Goal: Task Accomplishment & Management: Manage account settings

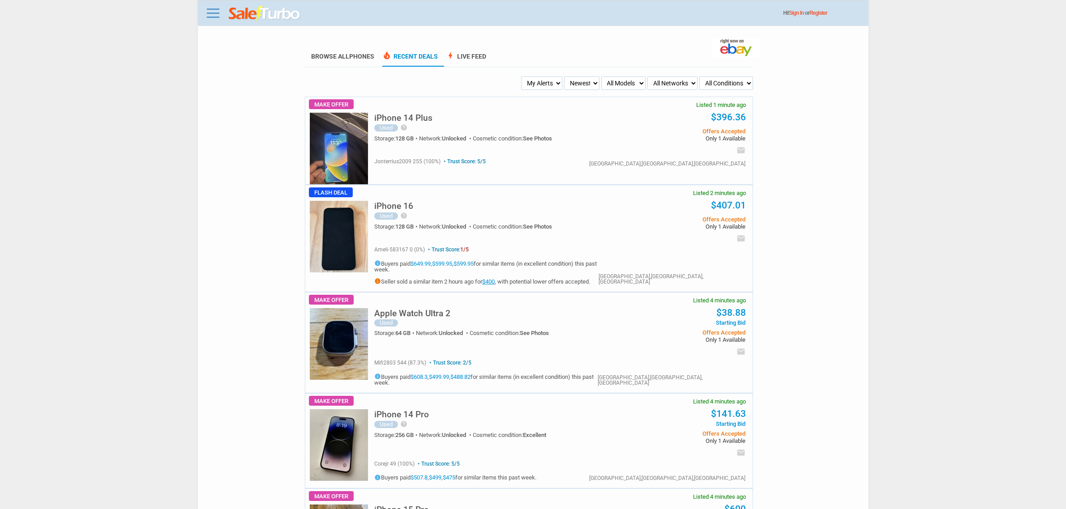
drag, startPoint x: 540, startPoint y: 77, endPoint x: 536, endPoint y: 89, distance: 12.1
click at [540, 77] on select "My Alerts All Deals BIN Only w/ Offers Only" at bounding box center [541, 83] width 41 height 13
select select "flash_bin"
click at [522, 77] on select "My Alerts All Deals BIN Only w/ Offers Only" at bounding box center [541, 83] width 41 height 13
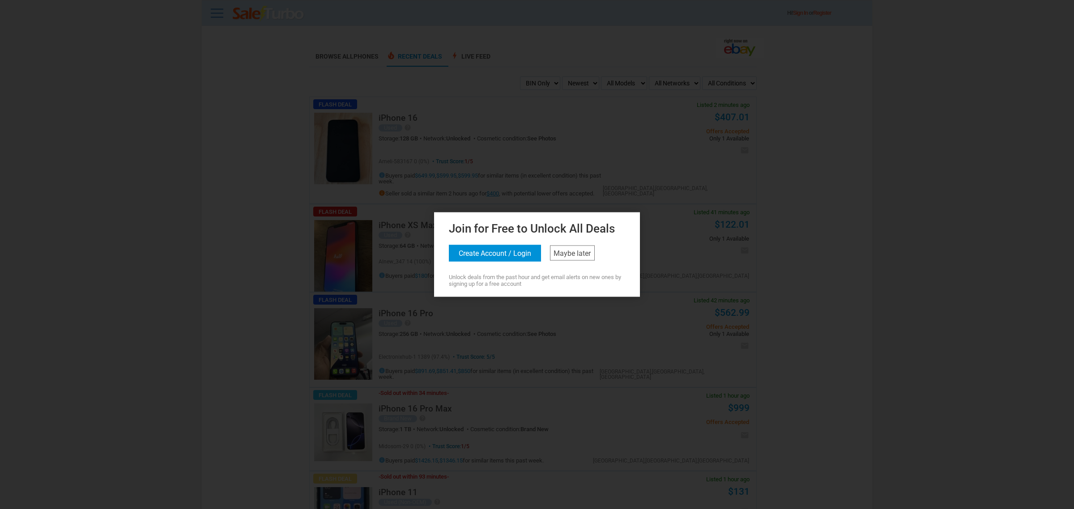
click at [654, 159] on div at bounding box center [537, 254] width 1074 height 509
click at [578, 225] on h2 "Join for Free to Unlock All Deals" at bounding box center [537, 226] width 176 height 15
click at [599, 252] on div "Join for Free to Unlock All Deals Create Account / Login Maybe later Unlock dea…" at bounding box center [536, 253] width 201 height 68
click at [599, 269] on div "Join for Free to Unlock All Deals Create Account / Login Maybe later Unlock dea…" at bounding box center [536, 253] width 201 height 68
click at [603, 256] on div "Join for Free to Unlock All Deals Create Account / Login Maybe later Unlock dea…" at bounding box center [536, 253] width 201 height 68
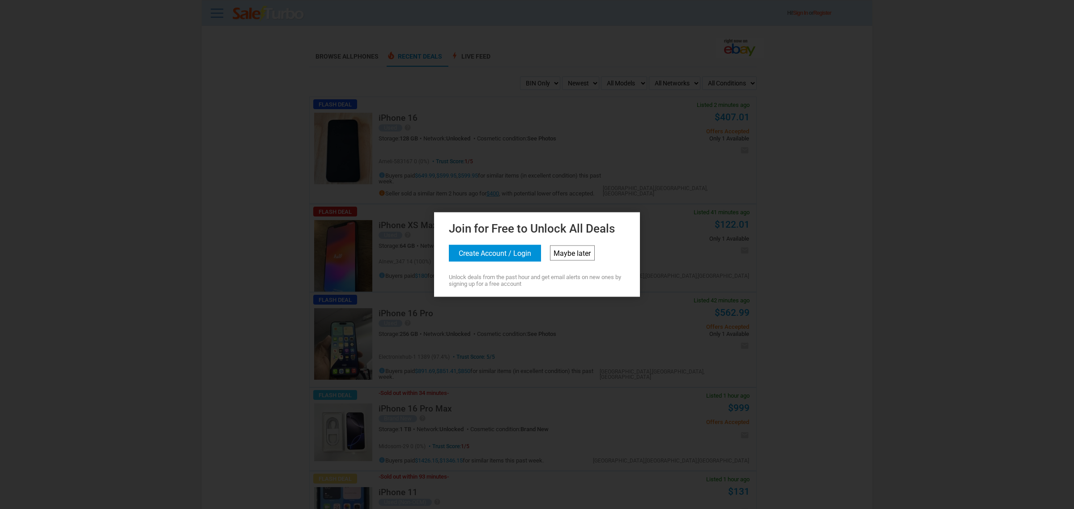
click at [579, 254] on link "Maybe later" at bounding box center [572, 253] width 45 height 15
